Goal: Information Seeking & Learning: Find specific fact

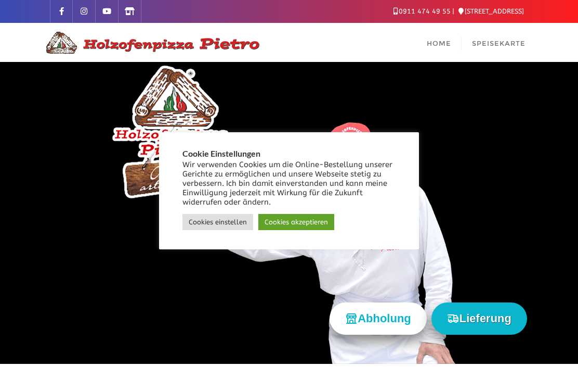
click at [224, 220] on link "Cookies einstellen" at bounding box center [218, 222] width 71 height 16
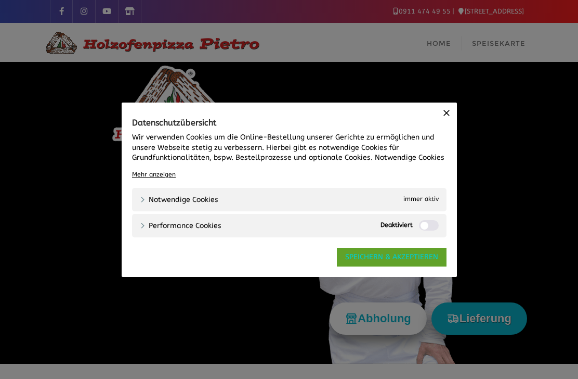
click at [405, 253] on link "SPEICHERN & AKZEPTIEREN" at bounding box center [392, 257] width 110 height 19
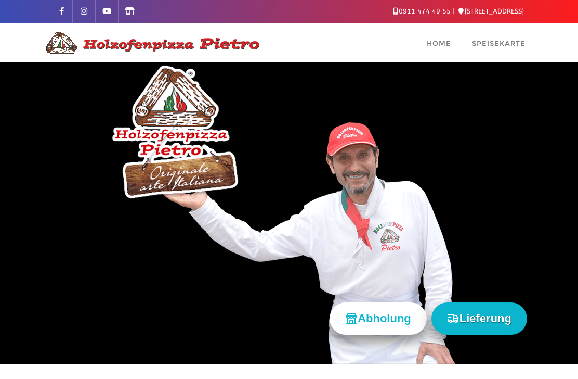
click at [504, 44] on span "Speisekarte" at bounding box center [499, 43] width 54 height 8
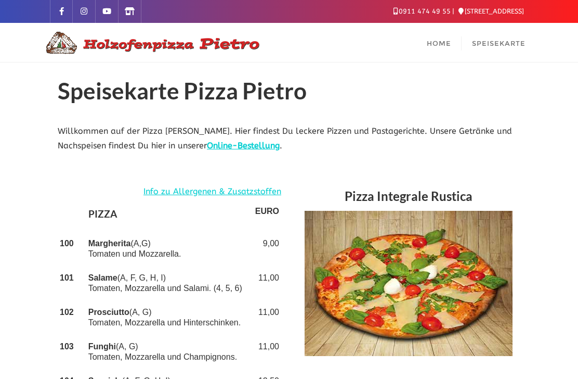
click at [268, 190] on link "Info zu Allergenen & Zusatzstoffen" at bounding box center [213, 191] width 138 height 15
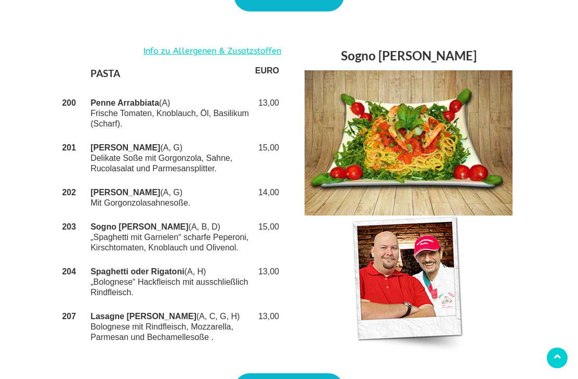
scroll to position [1721, 0]
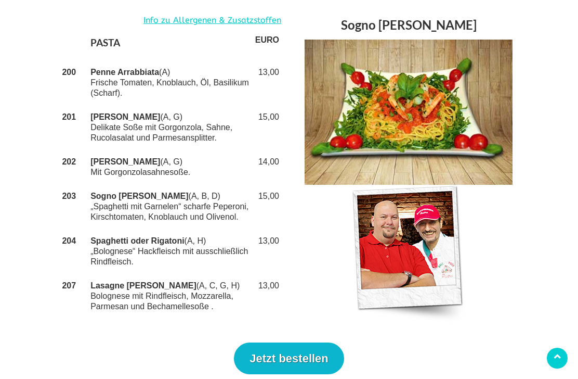
scroll to position [1756, 0]
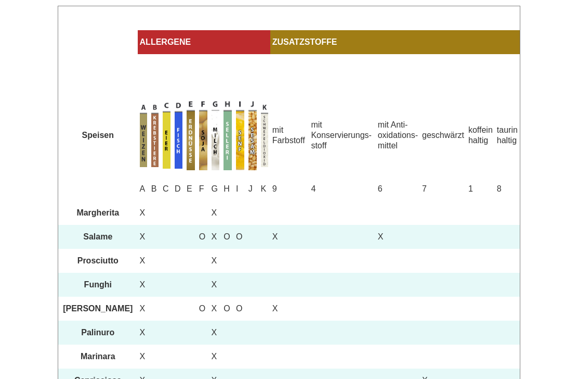
scroll to position [154, 0]
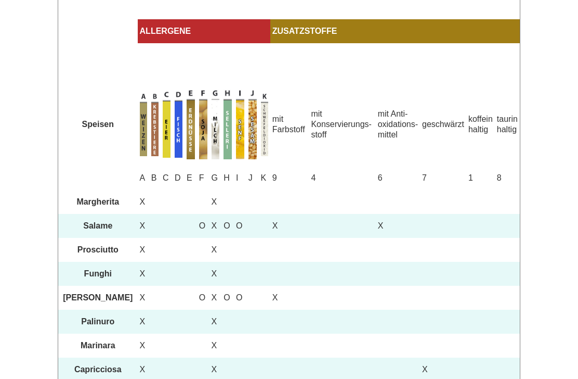
click at [232, 127] on img at bounding box center [228, 124] width 8 height 70
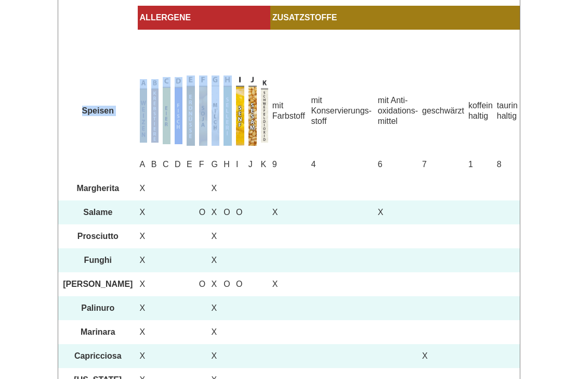
scroll to position [168, 0]
click at [307, 152] on td "mit Farbstoff" at bounding box center [289, 111] width 39 height 84
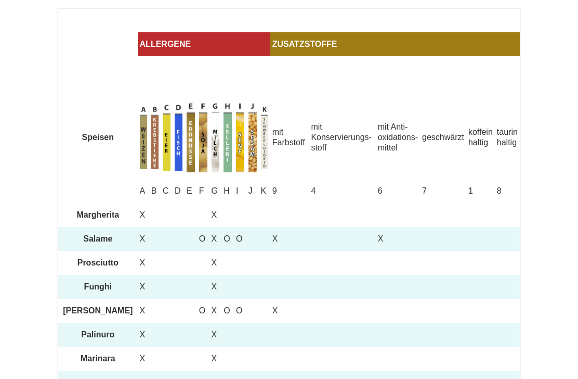
scroll to position [142, 0]
click at [231, 146] on img at bounding box center [228, 137] width 8 height 70
click at [231, 144] on img at bounding box center [228, 137] width 8 height 70
click at [244, 142] on img at bounding box center [240, 137] width 8 height 70
click at [225, 150] on img at bounding box center [228, 137] width 8 height 70
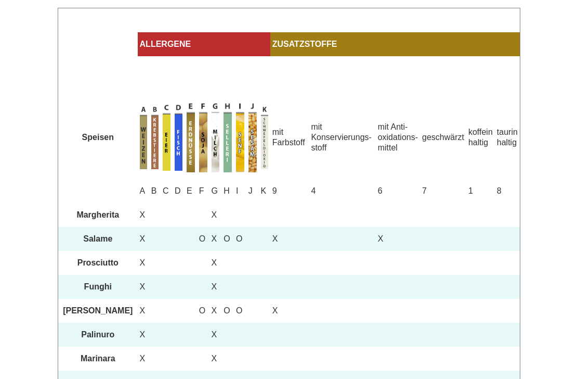
click at [255, 159] on img at bounding box center [253, 137] width 8 height 70
click at [268, 143] on img at bounding box center [264, 137] width 7 height 63
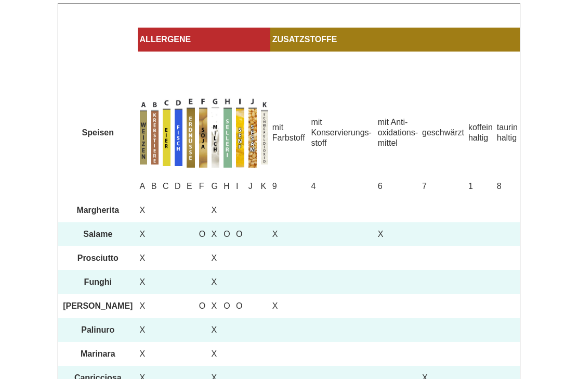
scroll to position [152, 0]
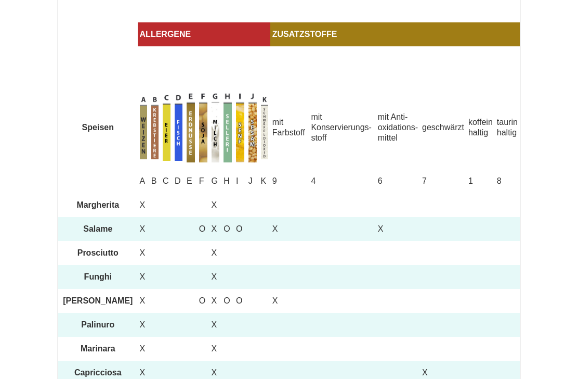
click at [227, 193] on td "H" at bounding box center [228, 181] width 12 height 24
click at [232, 188] on td "H" at bounding box center [228, 181] width 12 height 24
click at [231, 186] on td "H" at bounding box center [228, 181] width 12 height 24
click at [269, 193] on td "K" at bounding box center [264, 181] width 11 height 24
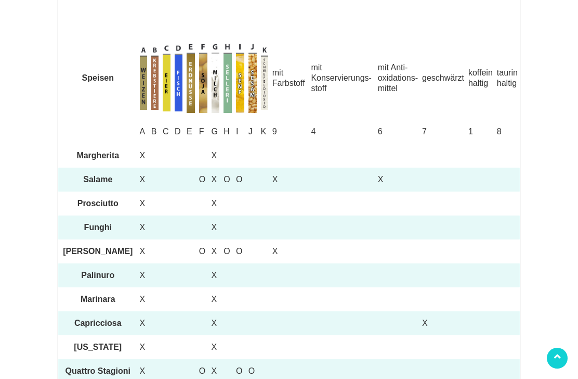
scroll to position [0, 0]
